Goal: Check status: Check status

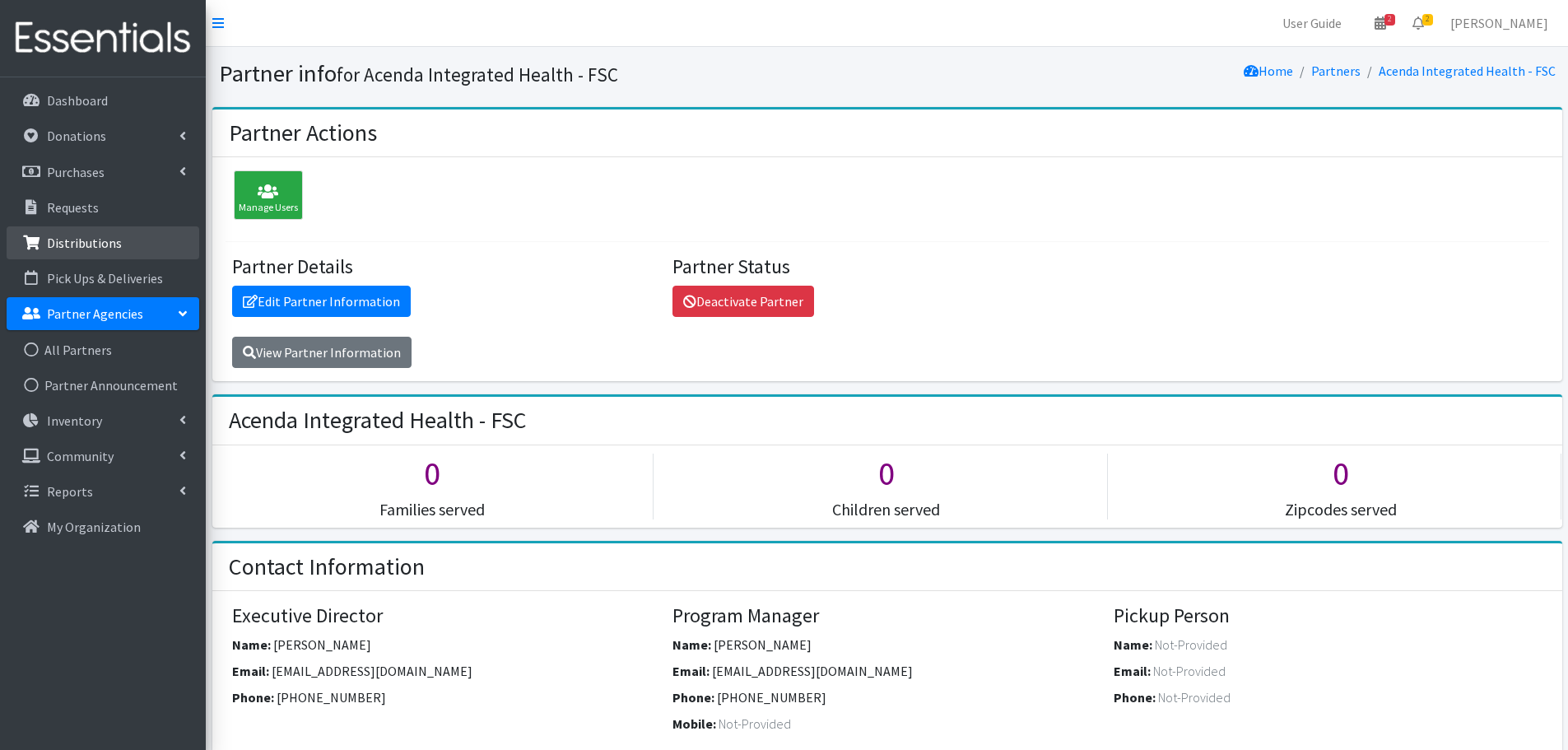
click at [66, 240] on p "Distributions" at bounding box center [84, 243] width 75 height 17
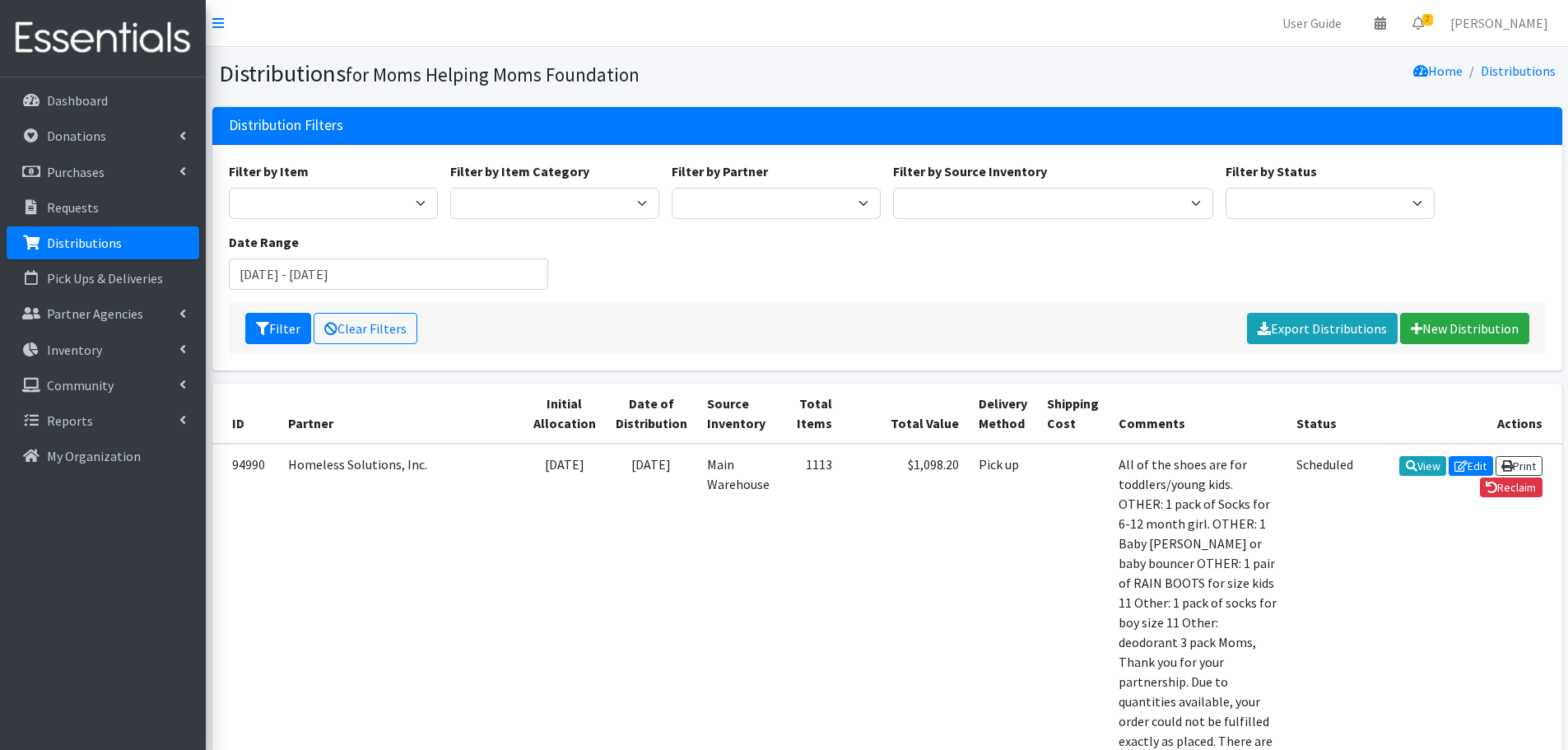
select select "600"
click at [672, 188] on select "Acenda Integrated Health - FSC Acenda Integrated Health - Maternal Health Alter…" at bounding box center [776, 203] width 209 height 31
click at [267, 320] on button "Filter" at bounding box center [278, 328] width 66 height 31
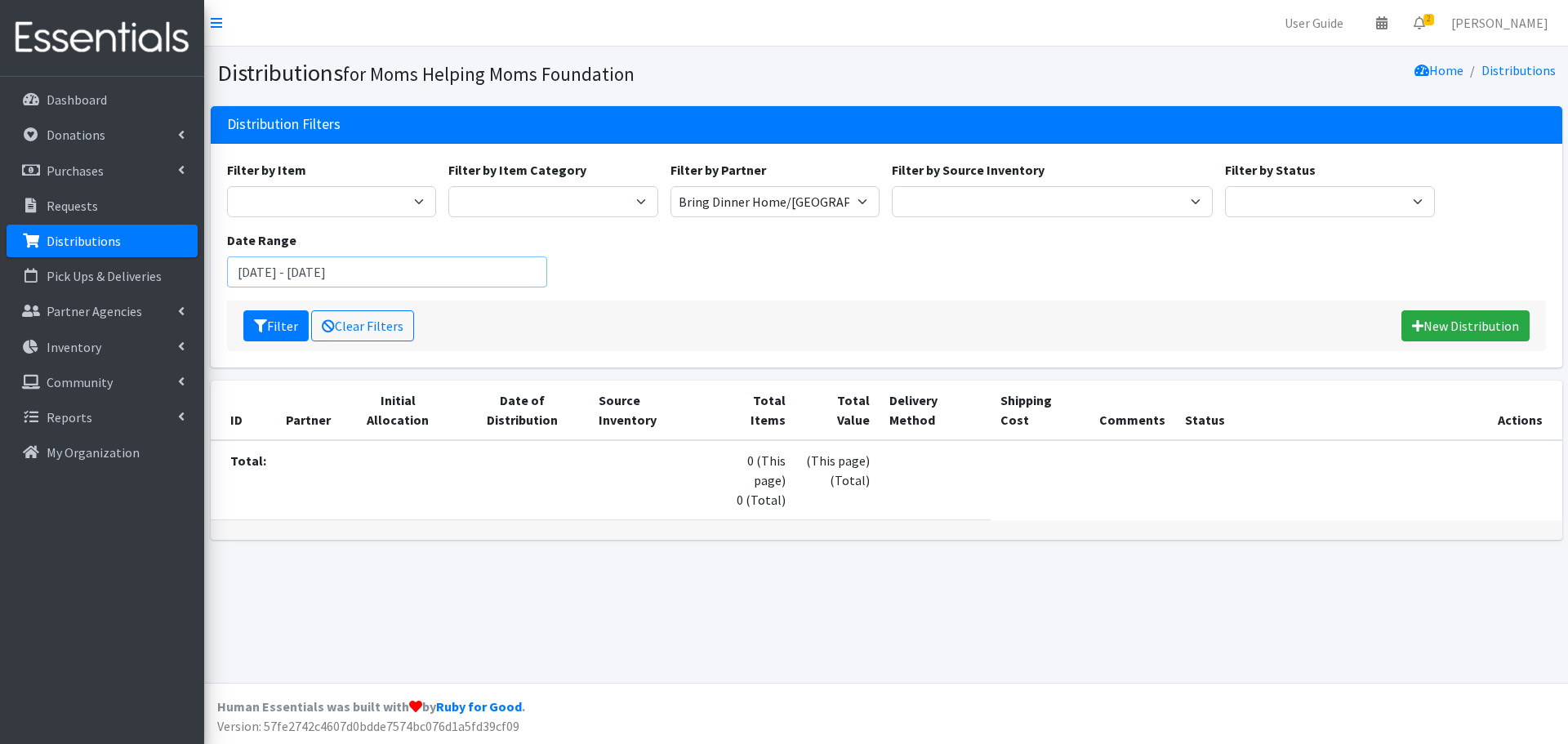
click at [519, 272] on input "[DATE] - [DATE]" at bounding box center [387, 272] width 321 height 31
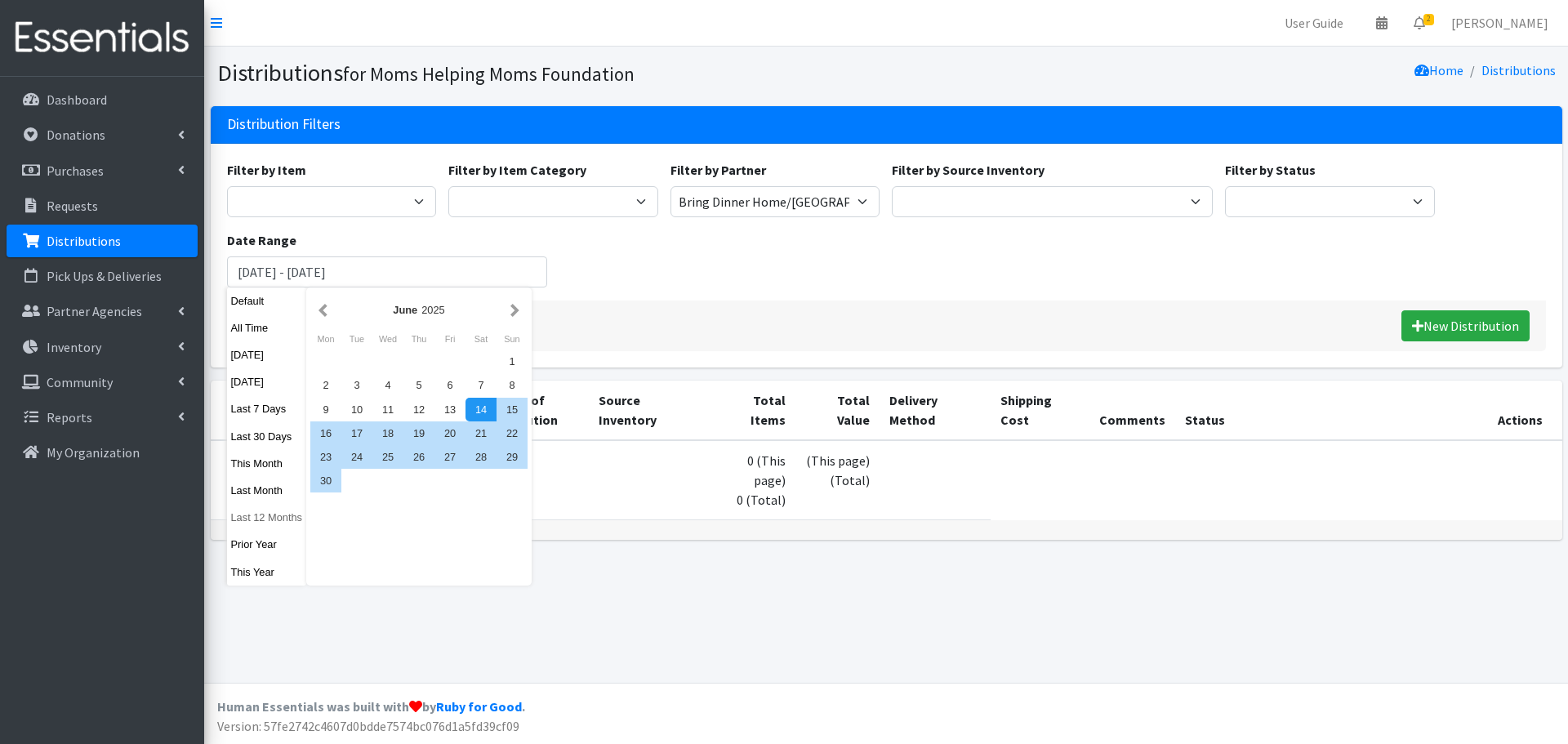
click at [265, 520] on button "Last 12 Months" at bounding box center [266, 517] width 80 height 24
type input "August 15, 2024 - August 14, 2025"
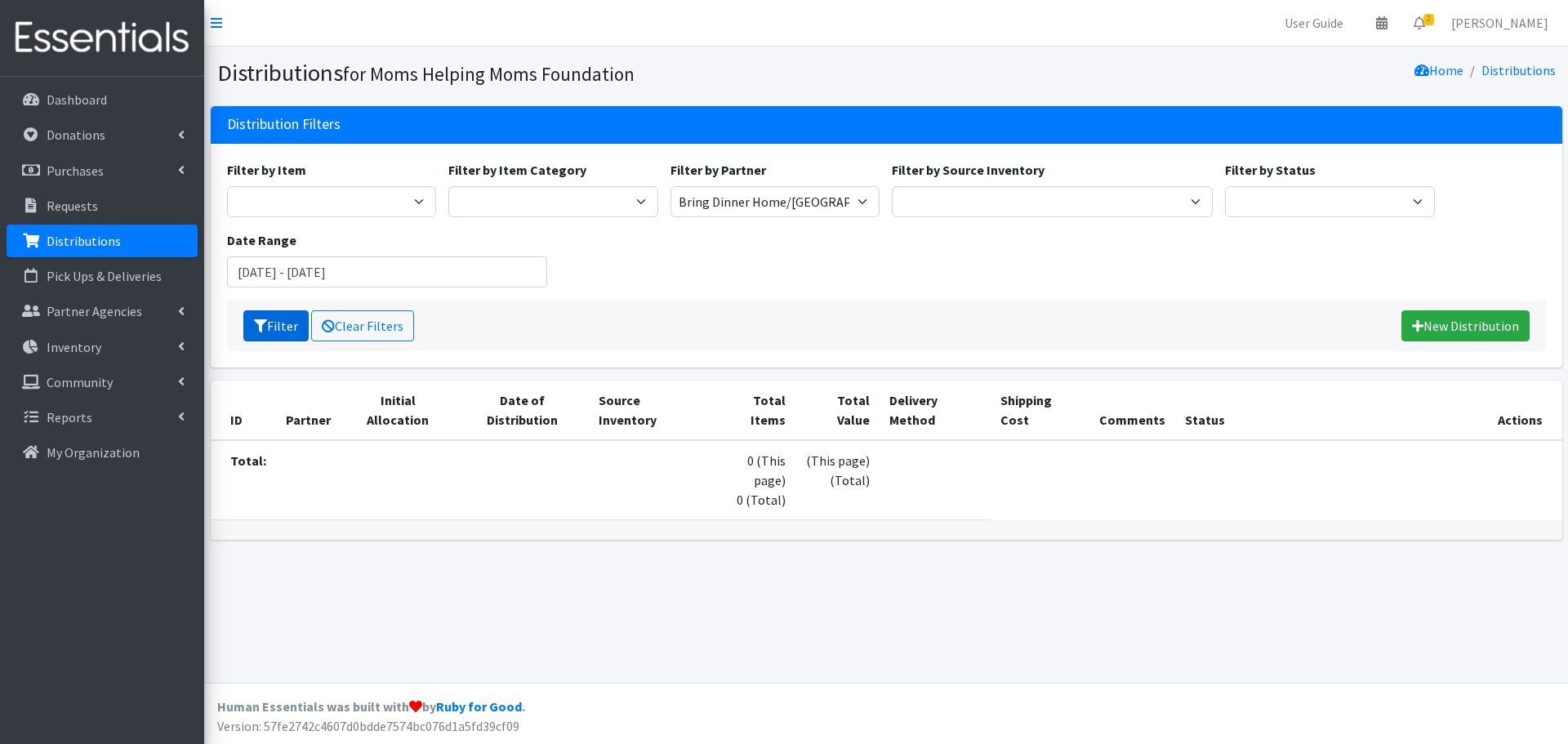
click at [283, 329] on button "Filter" at bounding box center [276, 325] width 65 height 31
